Goal: Transaction & Acquisition: Download file/media

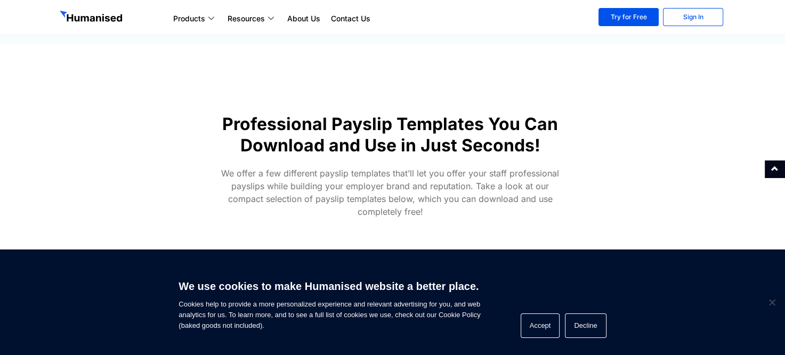
scroll to position [535, 0]
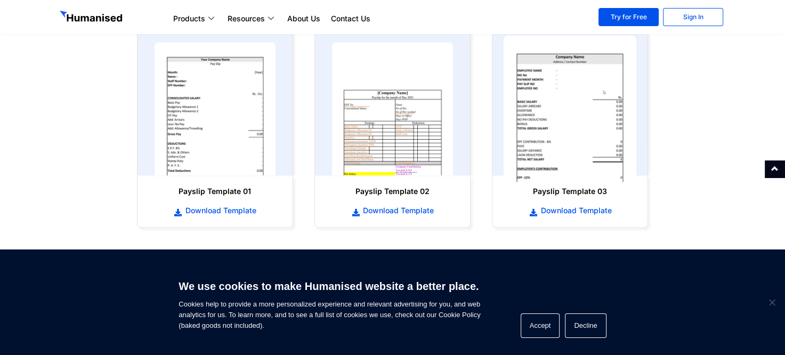
click at [571, 99] on img at bounding box center [570, 109] width 133 height 147
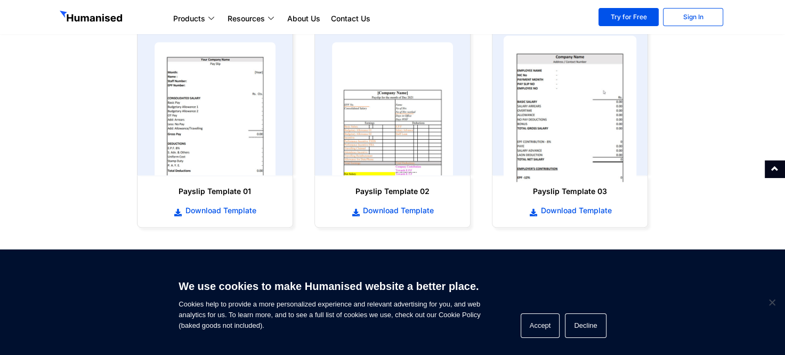
click at [571, 99] on img at bounding box center [570, 109] width 133 height 147
click at [553, 146] on img at bounding box center [570, 109] width 133 height 147
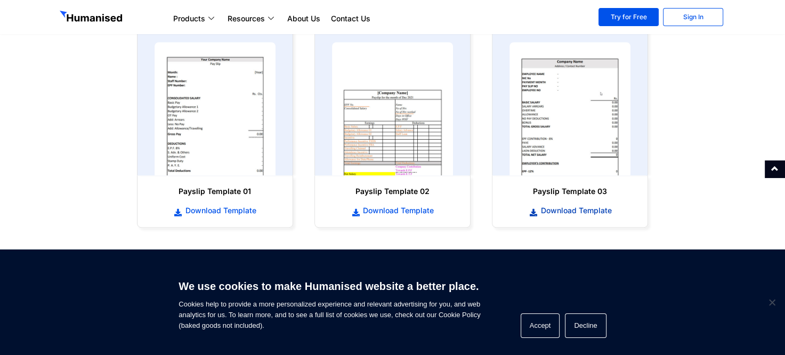
click at [541, 213] on span "Download Template" at bounding box center [575, 210] width 74 height 11
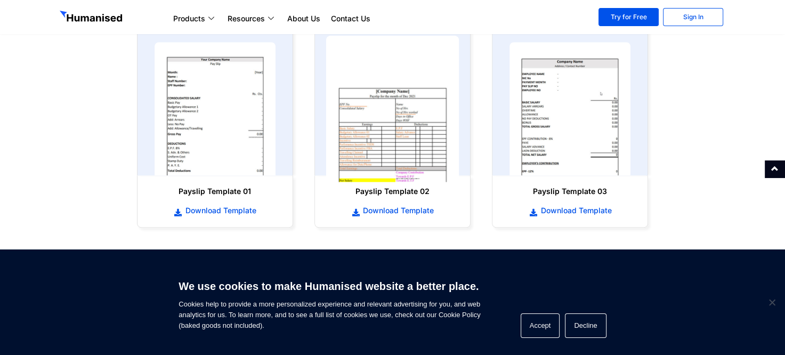
click at [415, 139] on img at bounding box center [392, 109] width 133 height 147
